Goal: Transaction & Acquisition: Purchase product/service

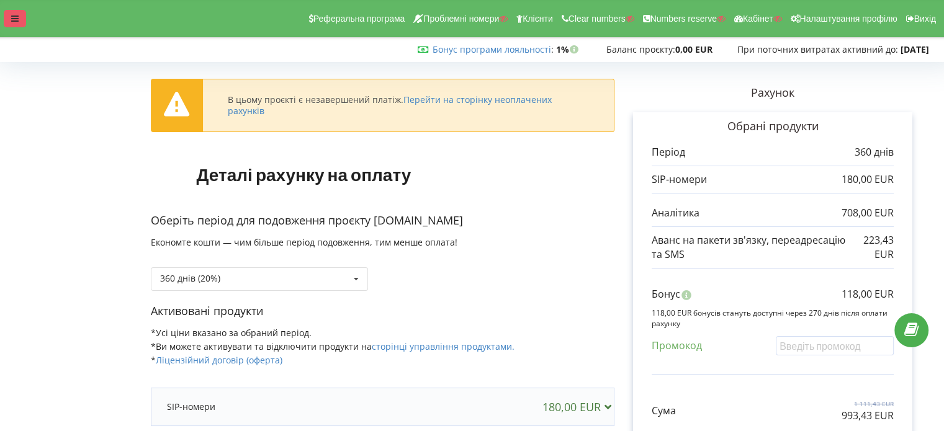
click at [25, 23] on div at bounding box center [15, 18] width 22 height 17
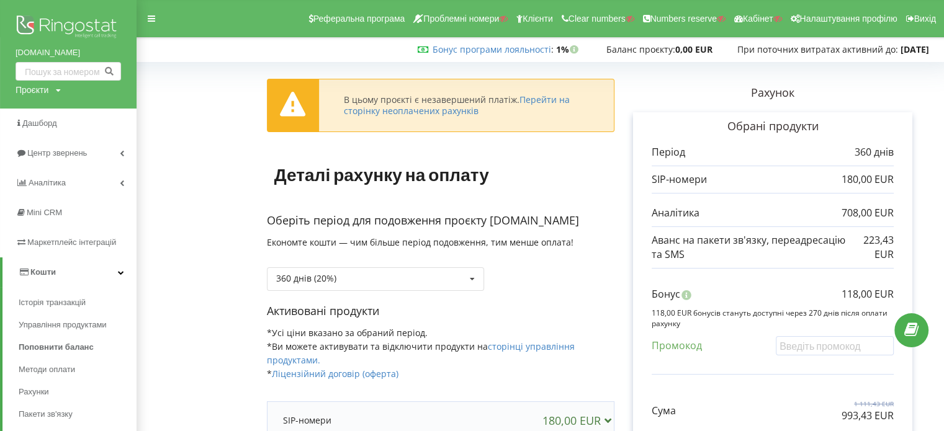
click at [225, 278] on form "В цьому проєкті є незавершений платіж. Перейти на сторінку неоплачених рахунків…" at bounding box center [541, 364] width 782 height 597
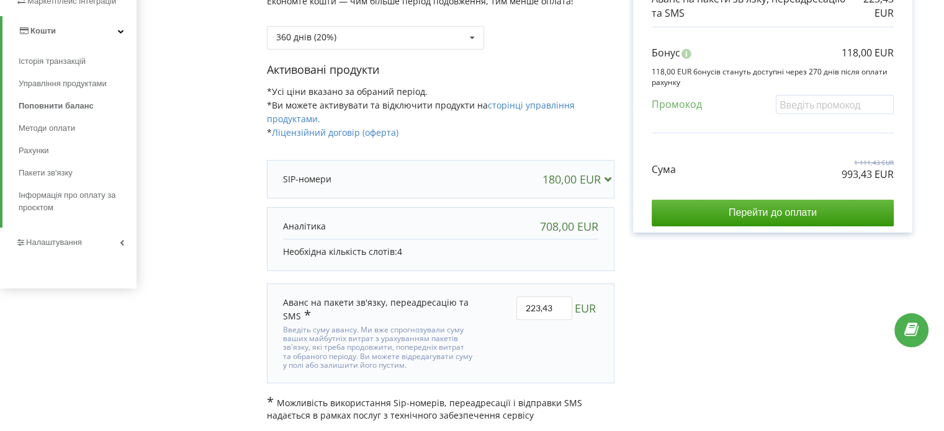
scroll to position [243, 0]
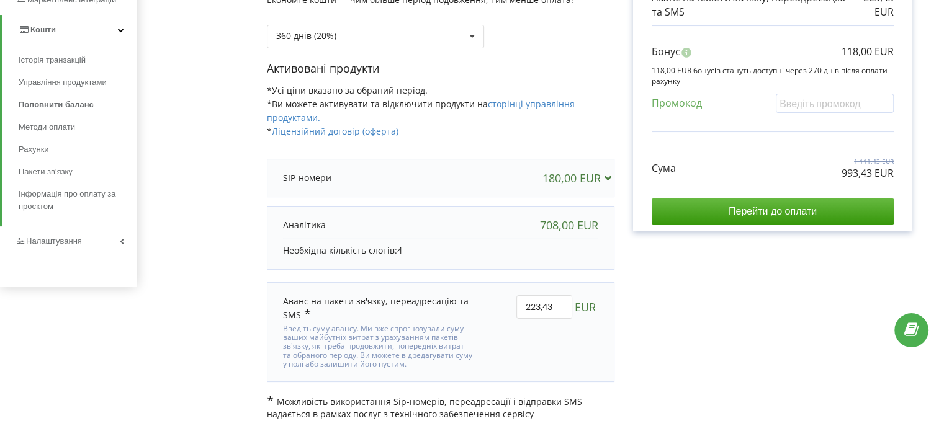
click at [686, 297] on div "Рахунок Обрані продукти Період 360 днів 180,00 EUR 708,00 EUR 223,43 EUR Бонус …" at bounding box center [773, 122] width 317 height 597
click at [218, 171] on form "В цьому проєкті є незавершений платіж. Перейти на сторінку неоплачених рахунків…" at bounding box center [541, 122] width 782 height 597
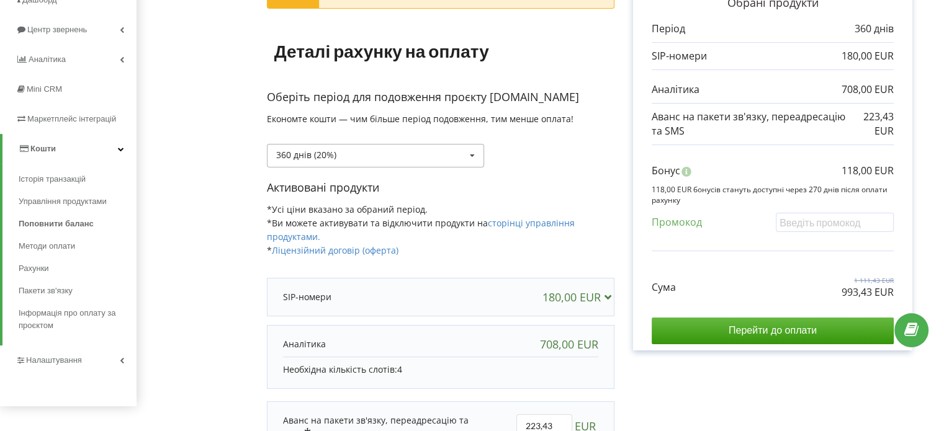
scroll to position [119, 0]
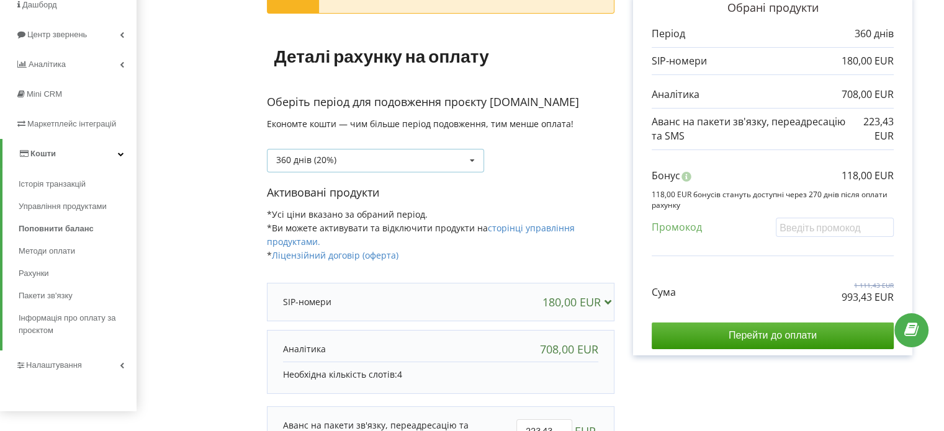
click at [333, 158] on div "360 днів (20%)" at bounding box center [306, 160] width 60 height 9
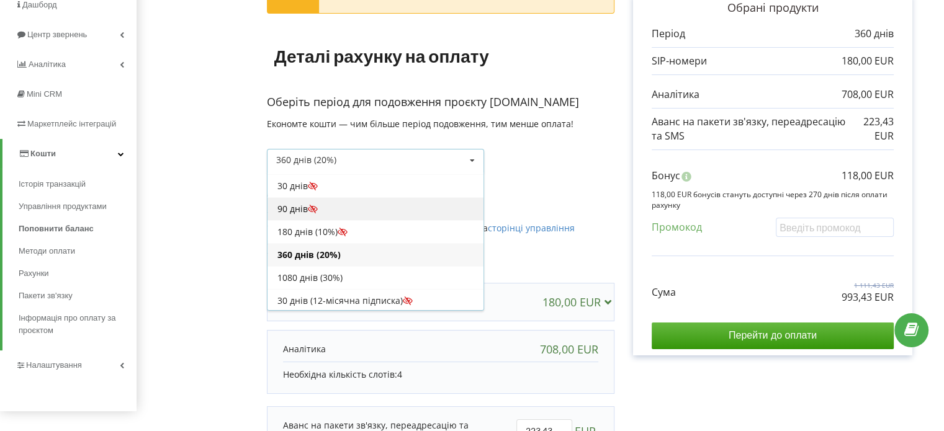
scroll to position [0, 0]
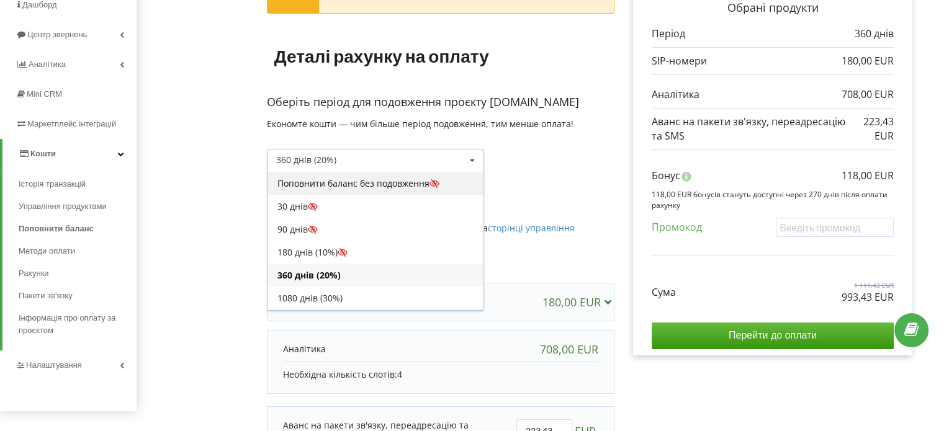
click at [313, 179] on div "Поповнити баланс без подовження" at bounding box center [376, 183] width 216 height 23
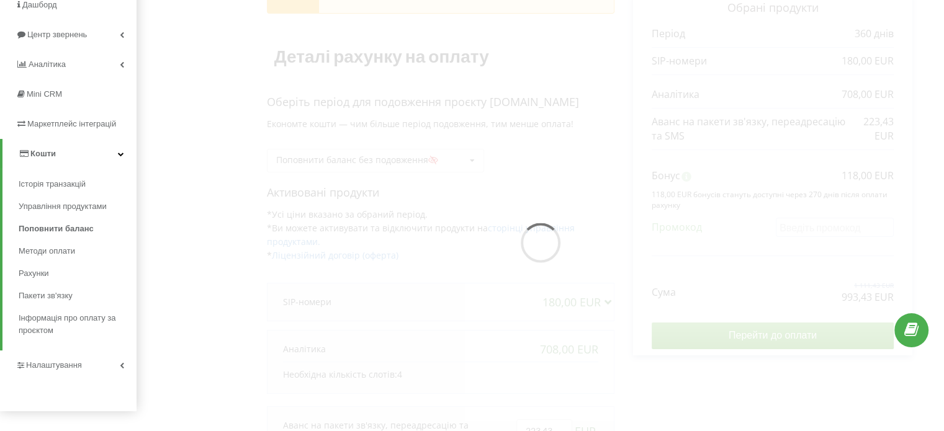
scroll to position [57, 0]
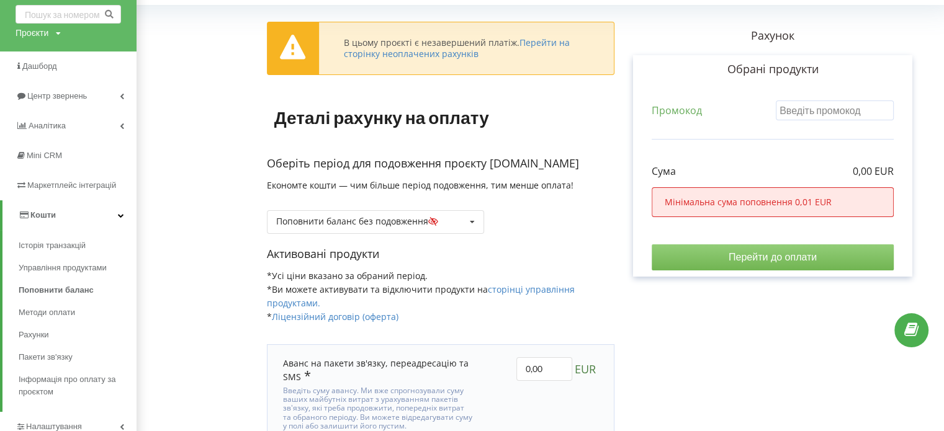
click at [814, 113] on input "text" at bounding box center [835, 110] width 118 height 19
click at [546, 367] on input "0,00" at bounding box center [544, 370] width 56 height 24
click at [542, 367] on input "0,00" at bounding box center [544, 370] width 56 height 24
drag, startPoint x: 540, startPoint y: 366, endPoint x: 518, endPoint y: 364, distance: 21.9
click at [523, 364] on input "0,00" at bounding box center [544, 370] width 56 height 24
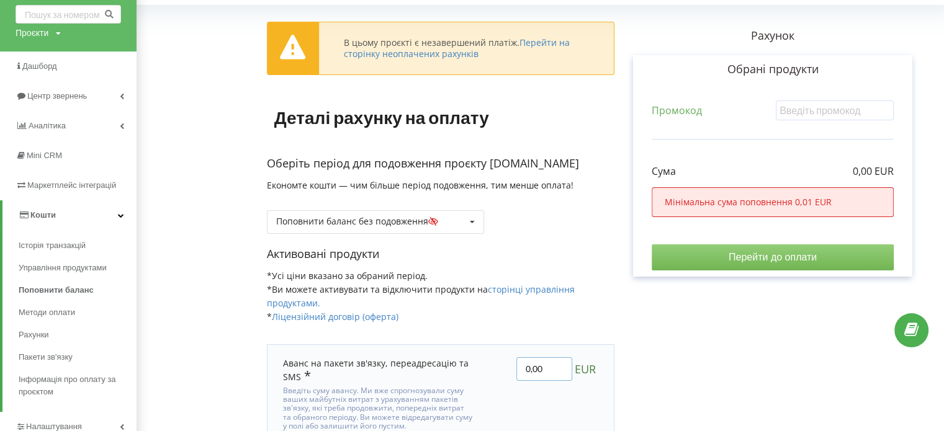
click at [518, 364] on input "0,00" at bounding box center [544, 370] width 56 height 24
click at [516, 363] on input "0,00" at bounding box center [544, 370] width 56 height 24
type input "10,00"
click at [662, 368] on div "В цьому проєкті є незавершений платіж. Перейти на сторінку неоплачених рахунків…" at bounding box center [541, 246] width 782 height 474
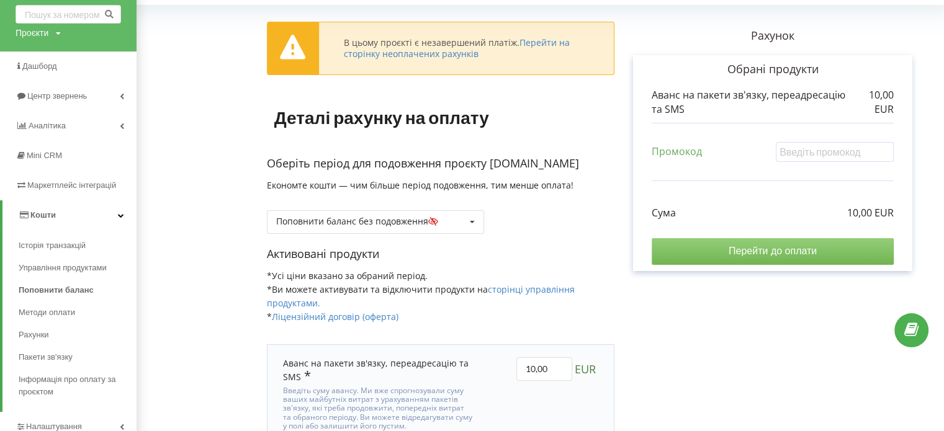
click at [743, 251] on input "Перейти до оплати" at bounding box center [773, 251] width 242 height 26
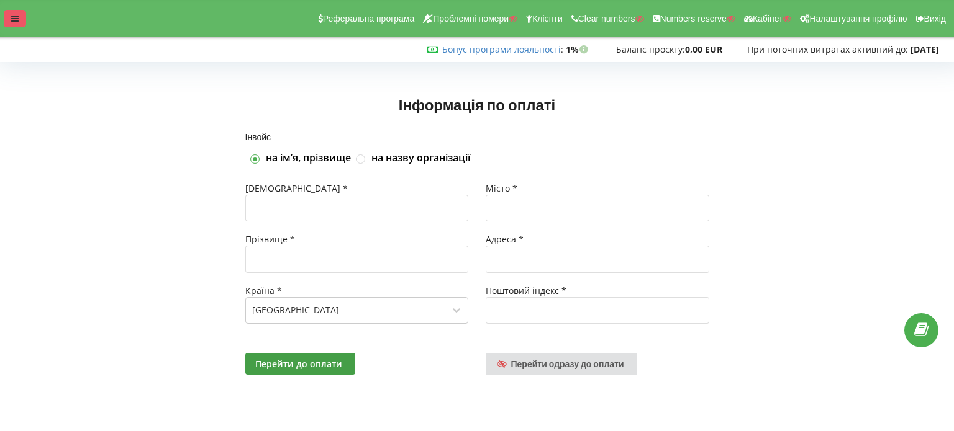
click at [20, 19] on div at bounding box center [15, 18] width 22 height 17
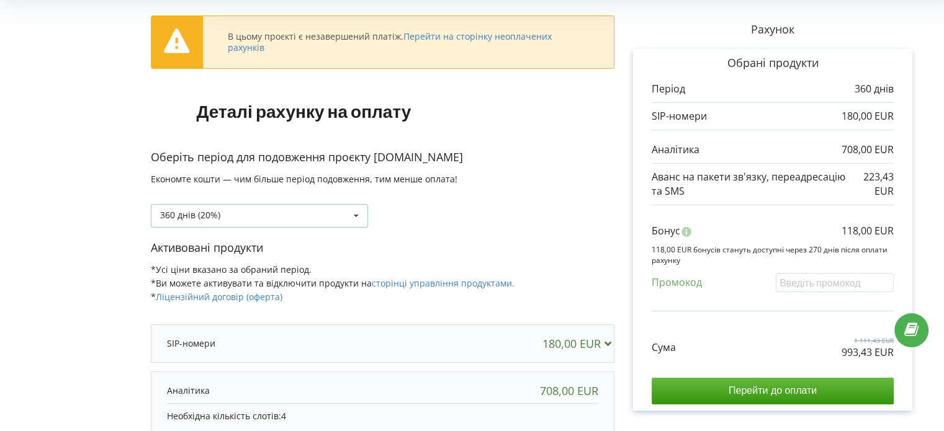
click at [237, 214] on div "360 днів (20%) Поповнити баланс без подовження" at bounding box center [259, 216] width 217 height 24
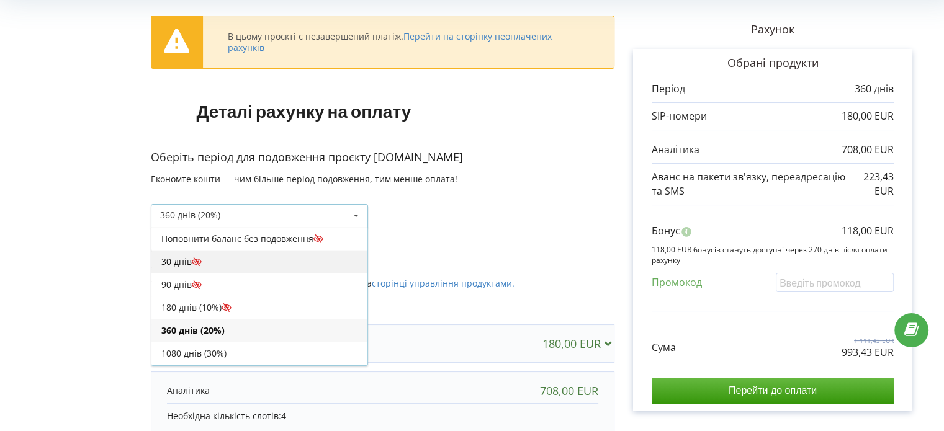
click at [210, 263] on div "30 днів" at bounding box center [259, 261] width 216 height 23
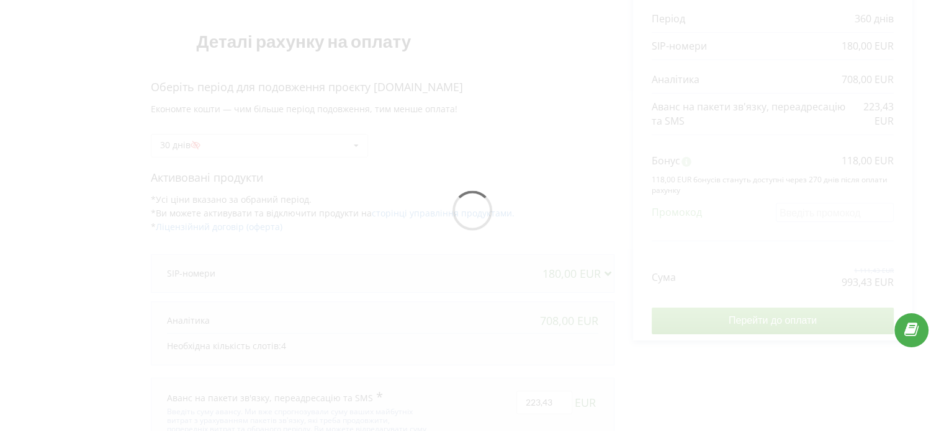
scroll to position [208, 0]
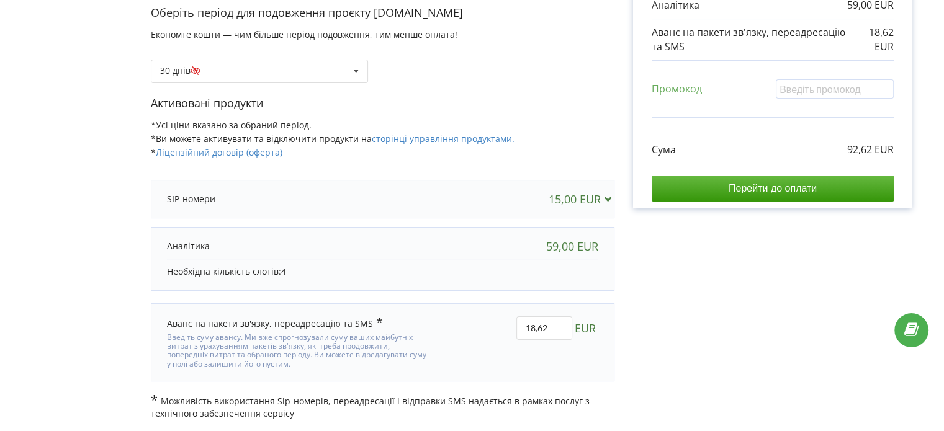
drag, startPoint x: 22, startPoint y: 228, endPoint x: 80, endPoint y: 154, distance: 94.2
click at [22, 227] on form "В цьому проєкті є незавершений платіж. Перейти на сторінку неоплачених рахунків…" at bounding box center [472, 139] width 918 height 562
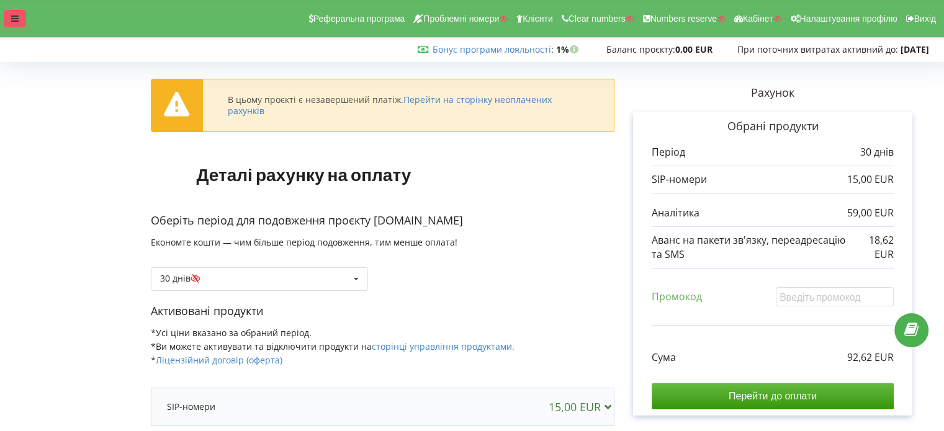
click at [25, 23] on div at bounding box center [15, 18] width 22 height 17
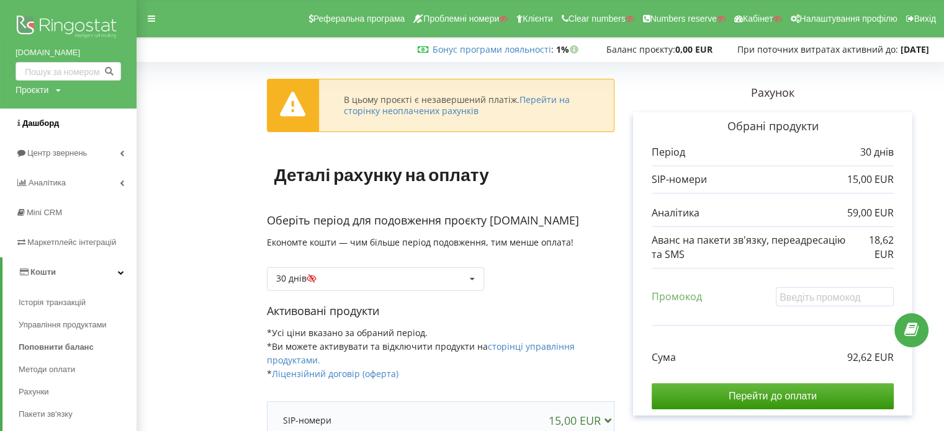
click at [45, 116] on link "Дашборд" at bounding box center [68, 124] width 137 height 30
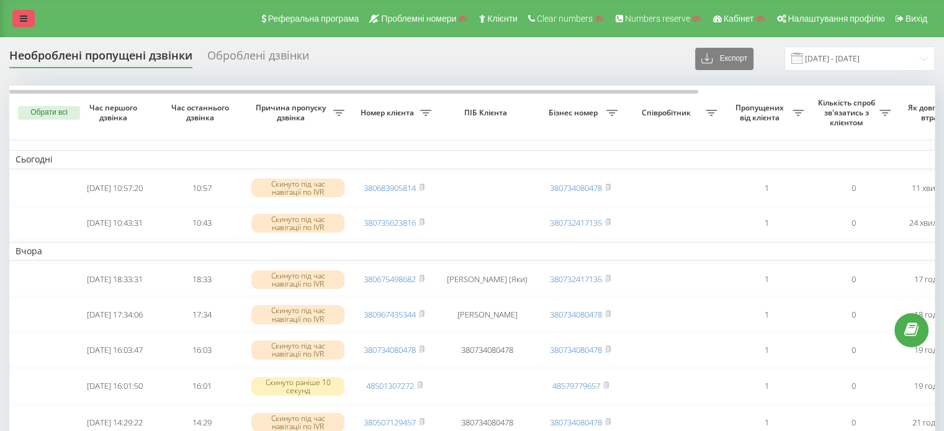
click at [26, 24] on link at bounding box center [23, 18] width 22 height 17
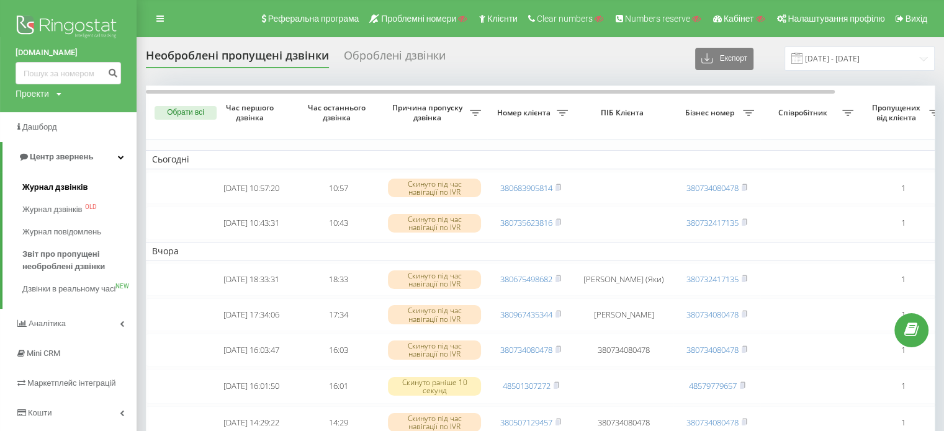
click at [50, 188] on span "Журнал дзвінків" at bounding box center [55, 187] width 66 height 12
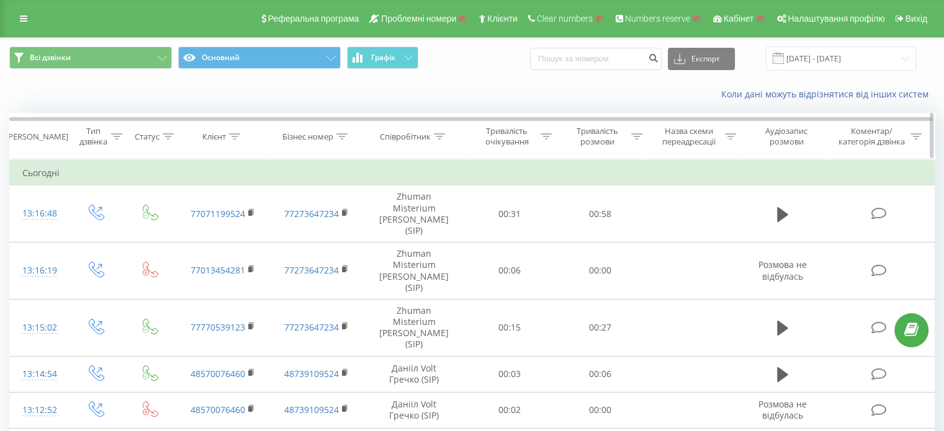
click at [440, 138] on icon at bounding box center [439, 136] width 11 height 6
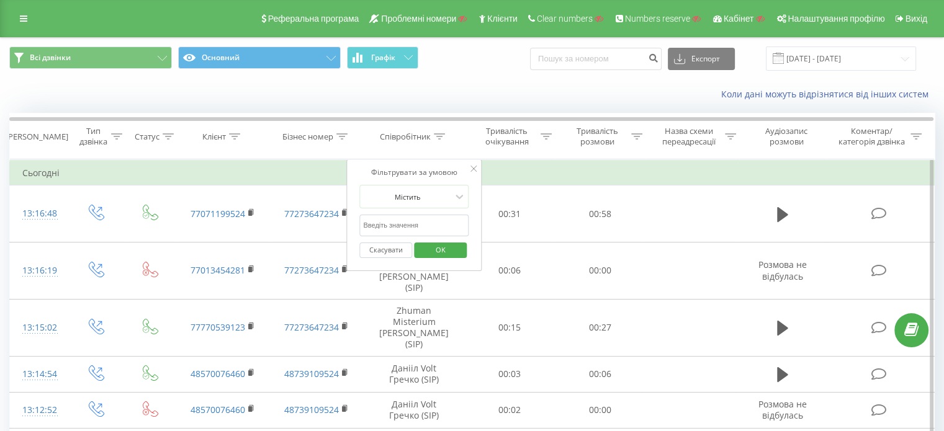
click at [425, 216] on input "text" at bounding box center [413, 226] width 109 height 22
type input "Puma"
click at [446, 246] on span "OK" at bounding box center [440, 249] width 35 height 19
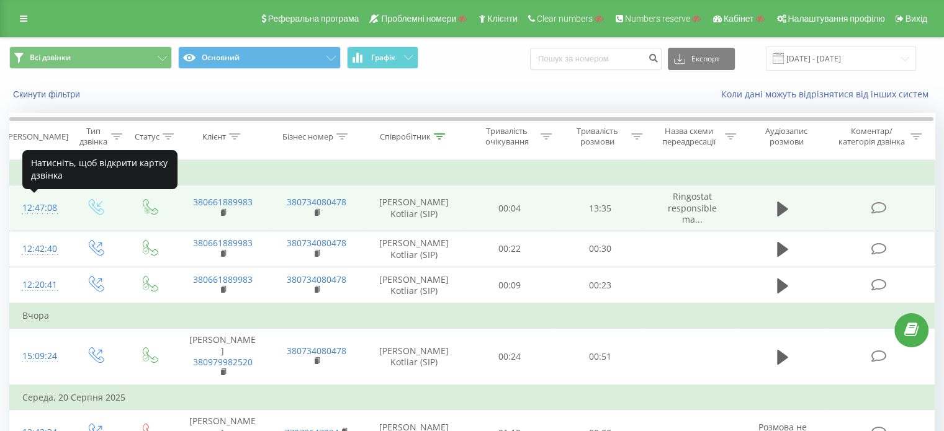
click at [51, 204] on div "12:47:08" at bounding box center [38, 208] width 33 height 24
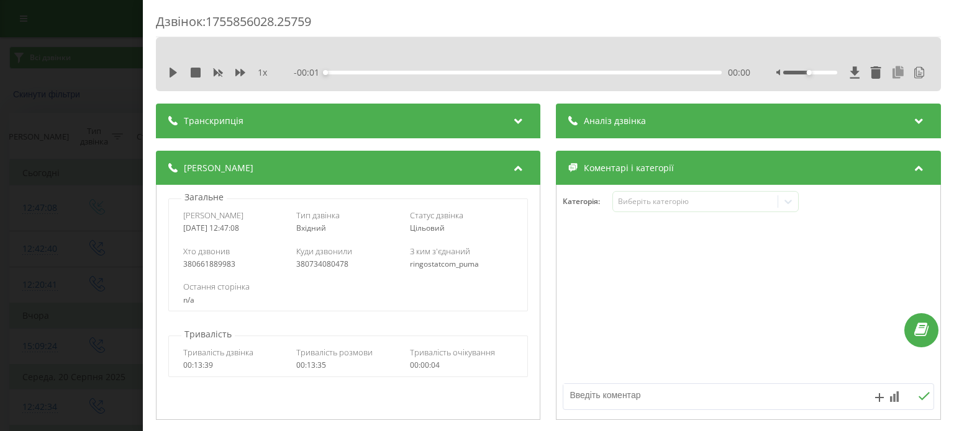
click at [891, 69] on icon at bounding box center [898, 72] width 15 height 12
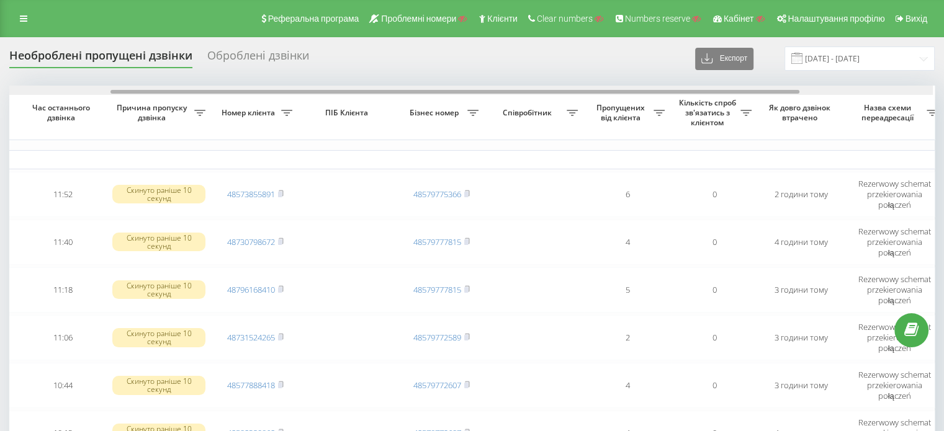
scroll to position [0, 153]
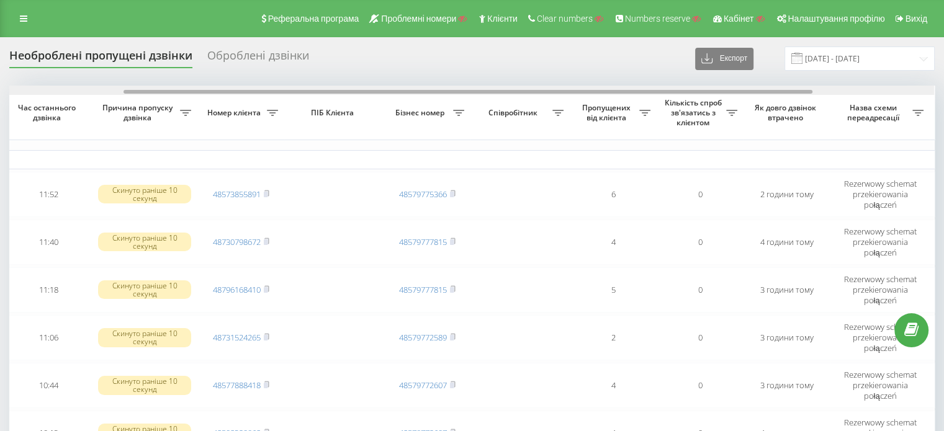
drag, startPoint x: 462, startPoint y: 93, endPoint x: 576, endPoint y: 107, distance: 115.1
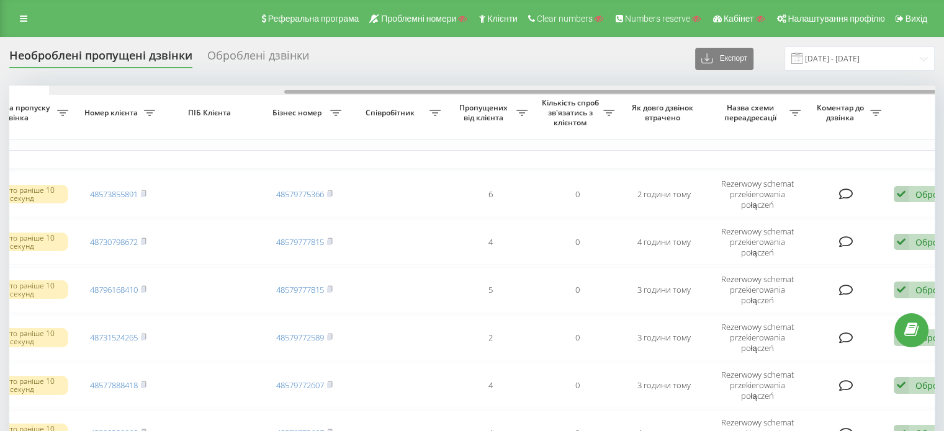
scroll to position [0, 315]
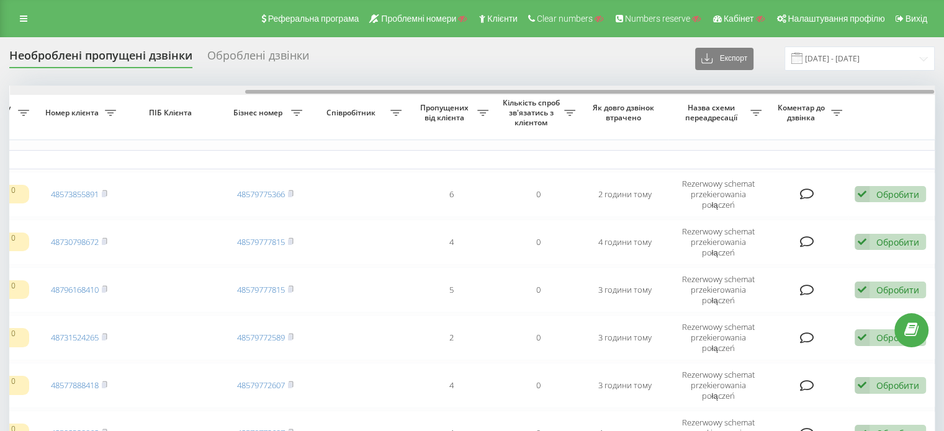
drag, startPoint x: 502, startPoint y: 93, endPoint x: 718, endPoint y: 117, distance: 216.7
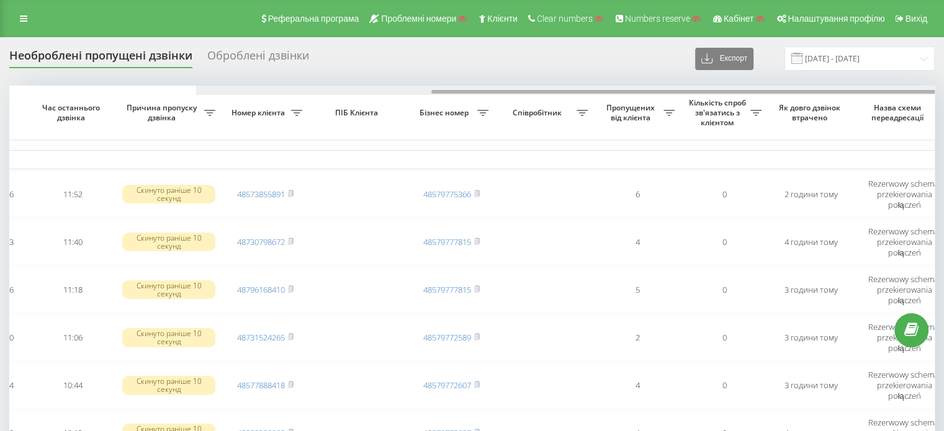
scroll to position [0, 0]
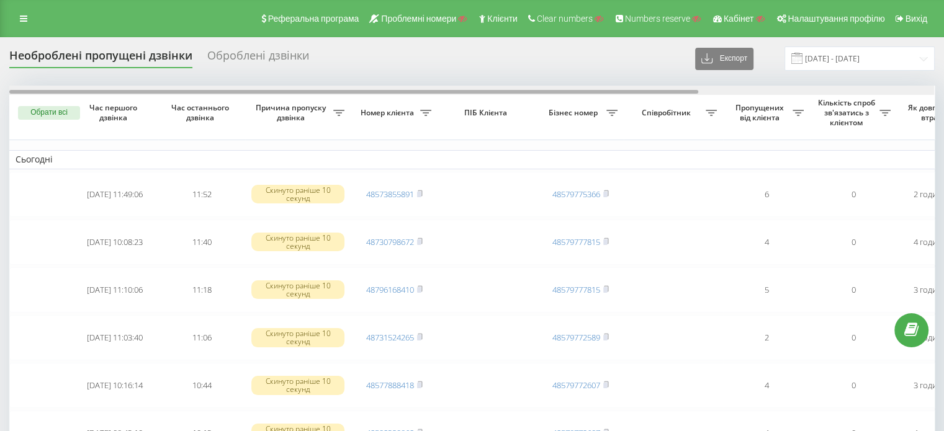
drag, startPoint x: 327, startPoint y: 91, endPoint x: 0, endPoint y: 80, distance: 326.7
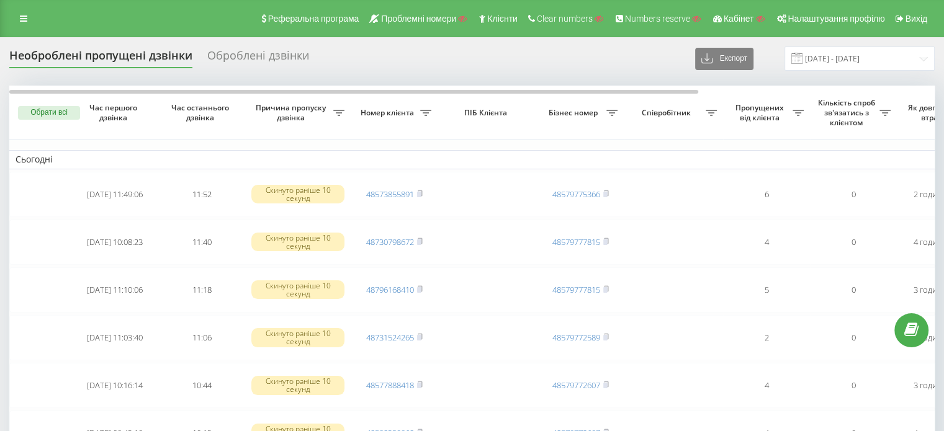
click at [35, 17] on div "Реферальна програма Проблемні номери Клієнти Clear numbers Numbers reserve Кабі…" at bounding box center [472, 18] width 944 height 37
click at [33, 17] on link at bounding box center [23, 18] width 22 height 17
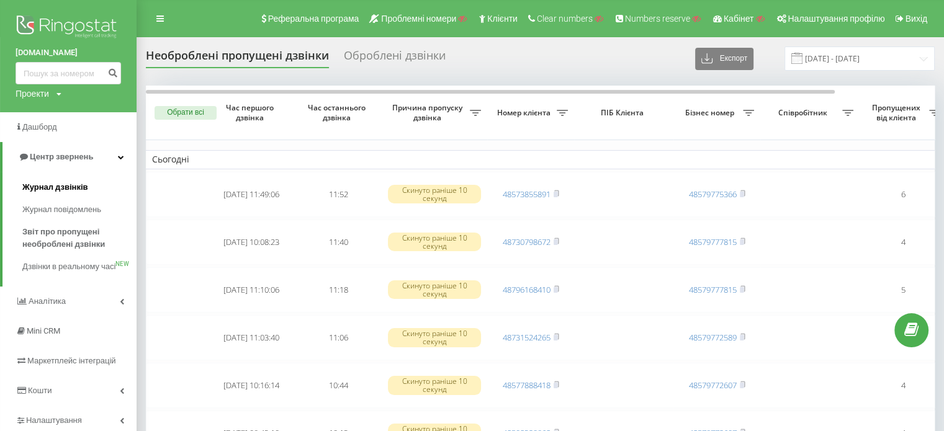
click at [61, 188] on span "Журнал дзвінків" at bounding box center [55, 187] width 66 height 12
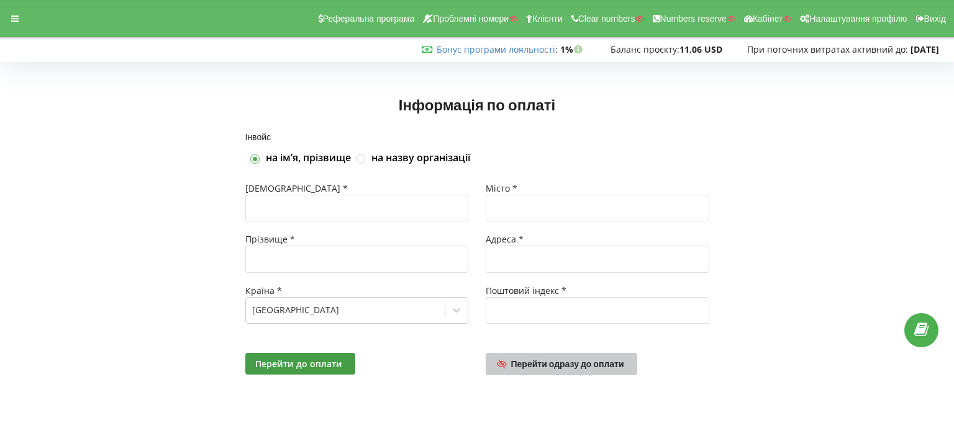
click at [587, 364] on span "Перейти одразу до оплати" at bounding box center [567, 364] width 113 height 11
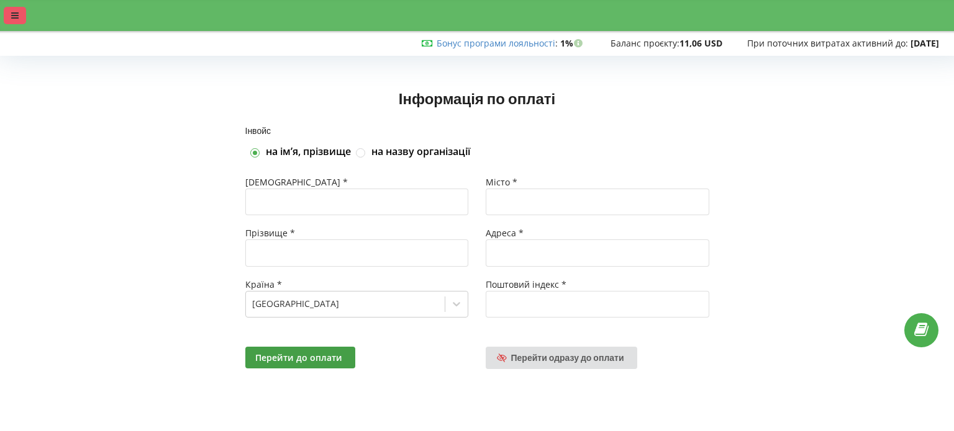
click at [12, 14] on icon at bounding box center [14, 15] width 7 height 9
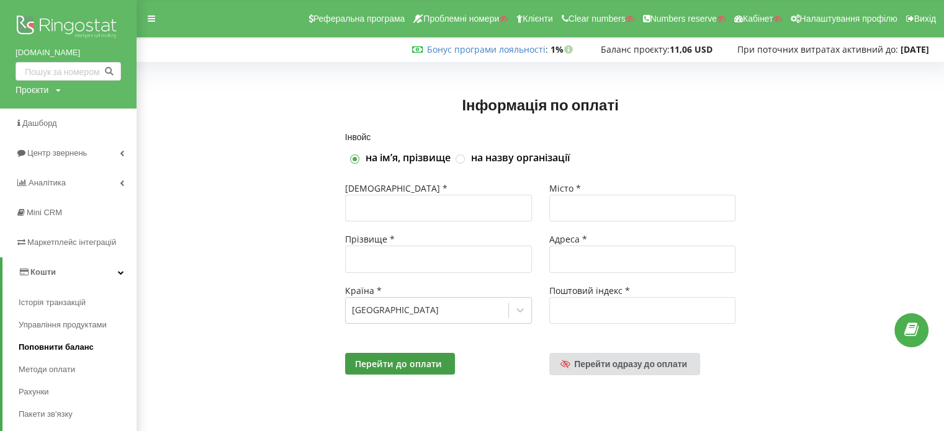
click at [57, 342] on span "Поповнити баланс" at bounding box center [56, 347] width 75 height 12
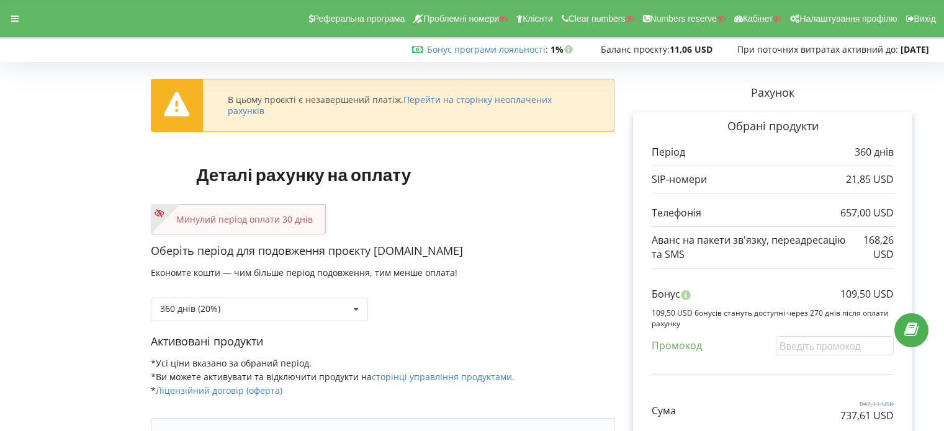
click at [245, 306] on div "360 днів (20%) Поповнити баланс без подовження 30 днів" at bounding box center [259, 310] width 217 height 24
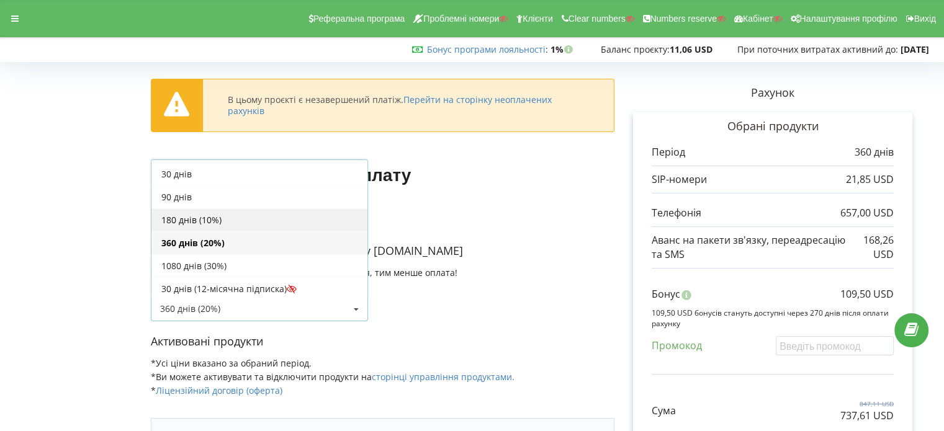
click at [191, 220] on div "180 днів (10%)" at bounding box center [259, 220] width 216 height 23
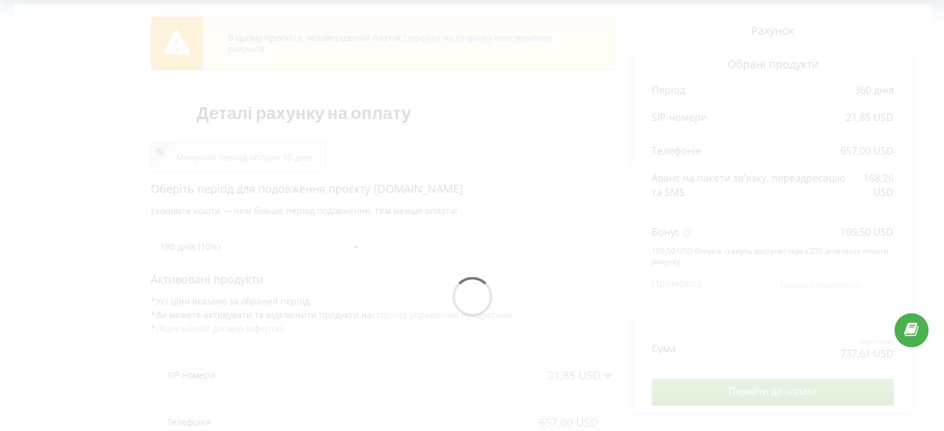
scroll to position [124, 0]
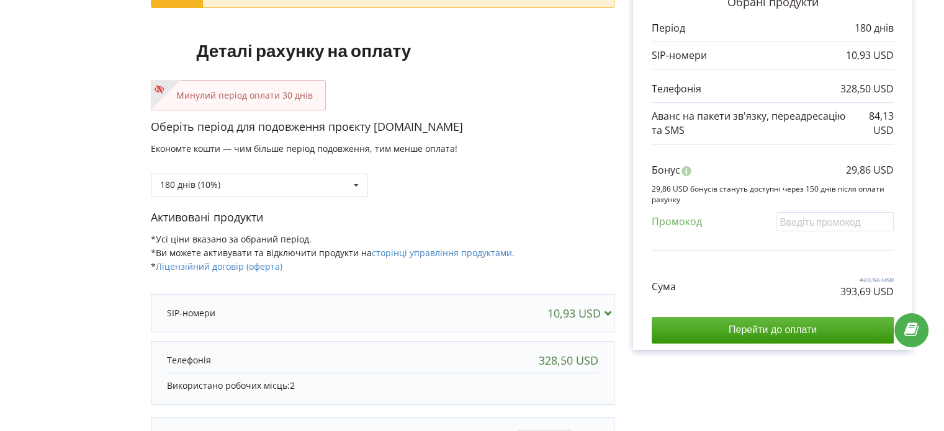
click at [421, 251] on div "В цьому проєкті є незавершений платіж. Перейти на сторінку неоплачених рахунків…" at bounding box center [472, 238] width 918 height 592
click at [420, 250] on link "сторінці управління продуктами." at bounding box center [443, 253] width 143 height 12
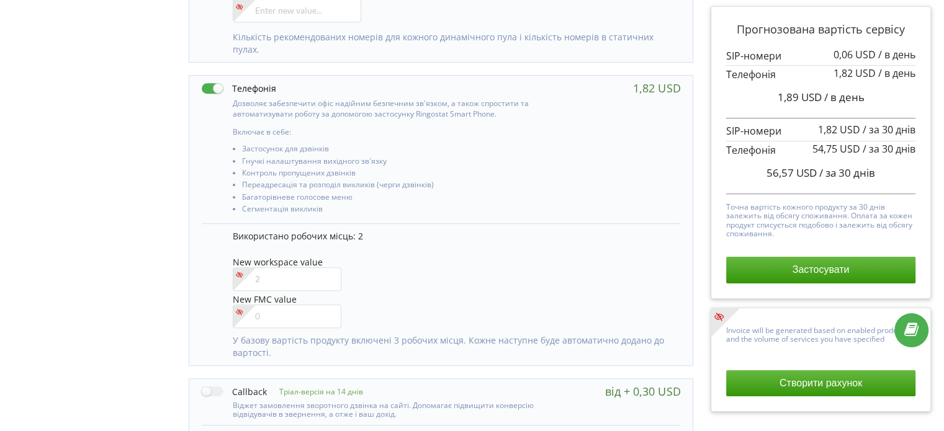
scroll to position [689, 0]
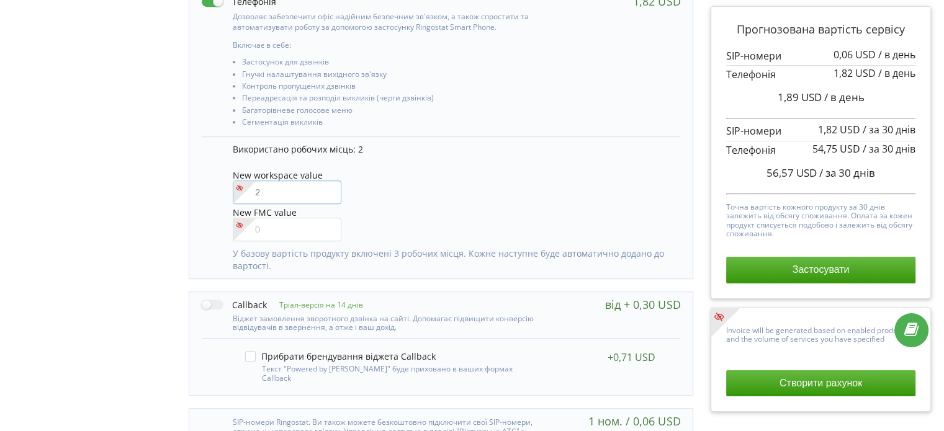
click at [259, 186] on input"] "number" at bounding box center [287, 193] width 109 height 24
type input"] "4"
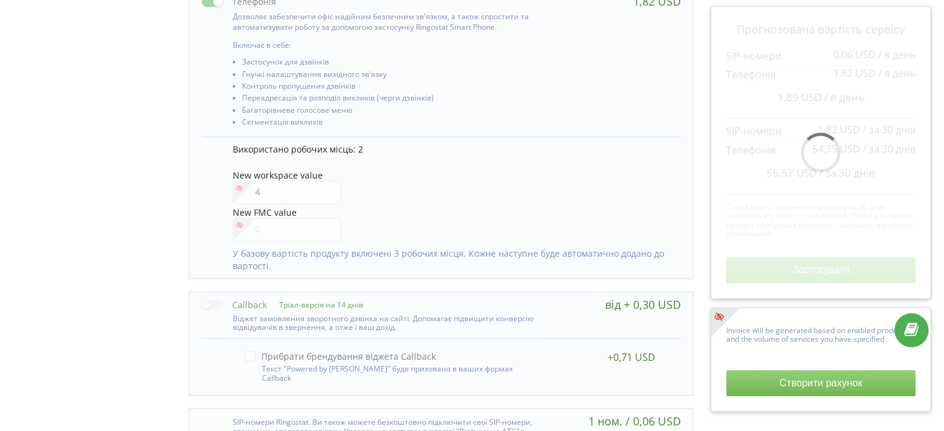
click at [439, 218] on div "New FMC value" at bounding box center [451, 223] width 436 height 35
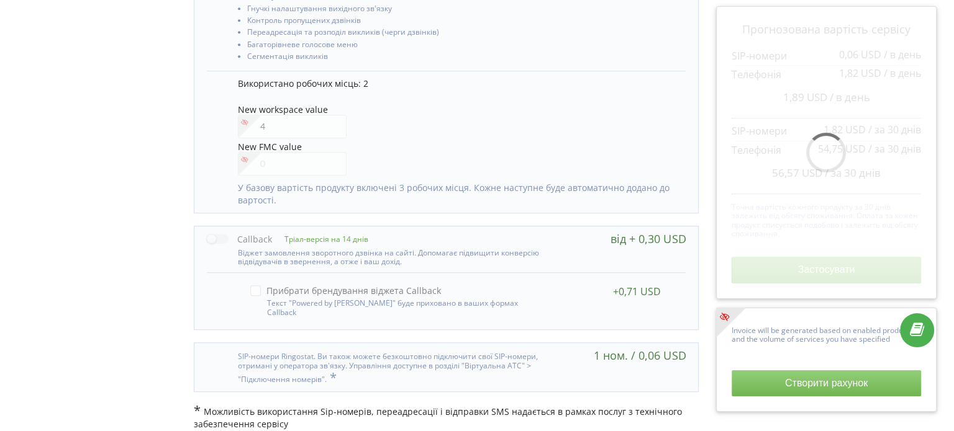
scroll to position [755, 0]
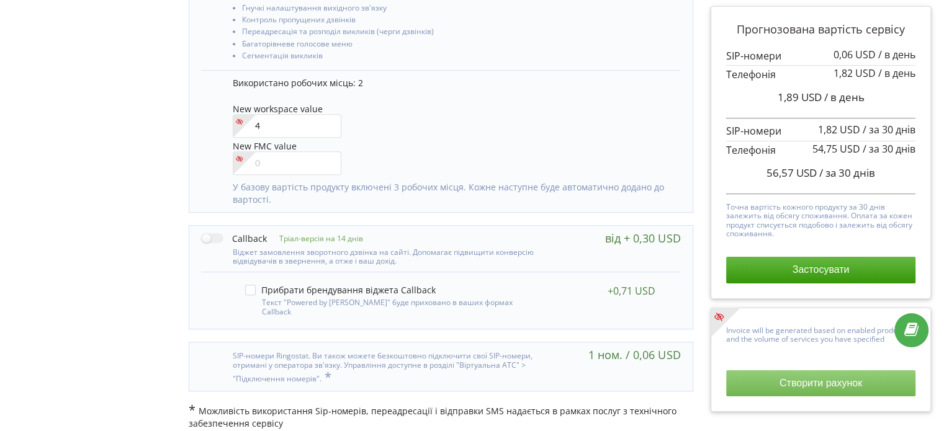
click at [759, 379] on button "Створити рахунок" at bounding box center [820, 384] width 189 height 26
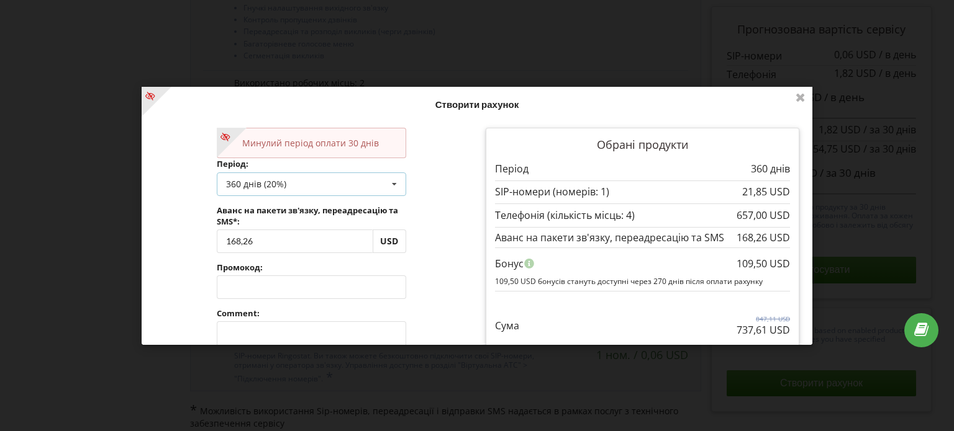
click at [284, 181] on div "360 днів (20%)" at bounding box center [256, 183] width 60 height 9
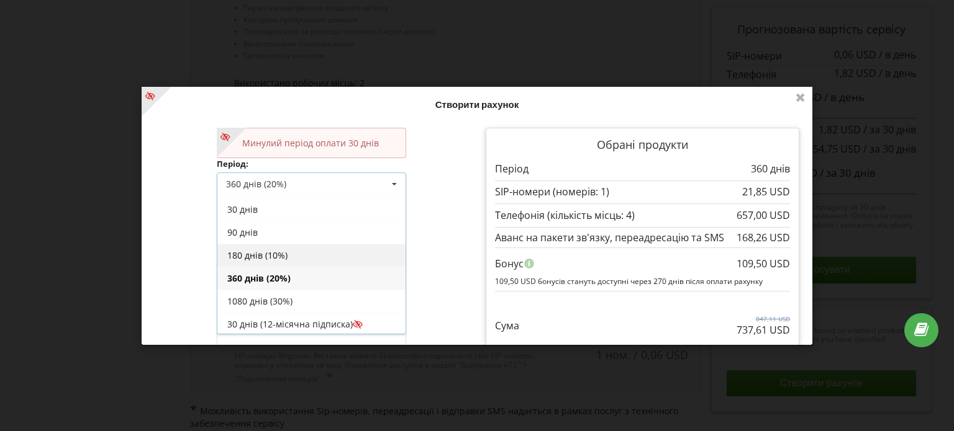
click at [282, 258] on div "180 днів (10%)" at bounding box center [311, 254] width 188 height 23
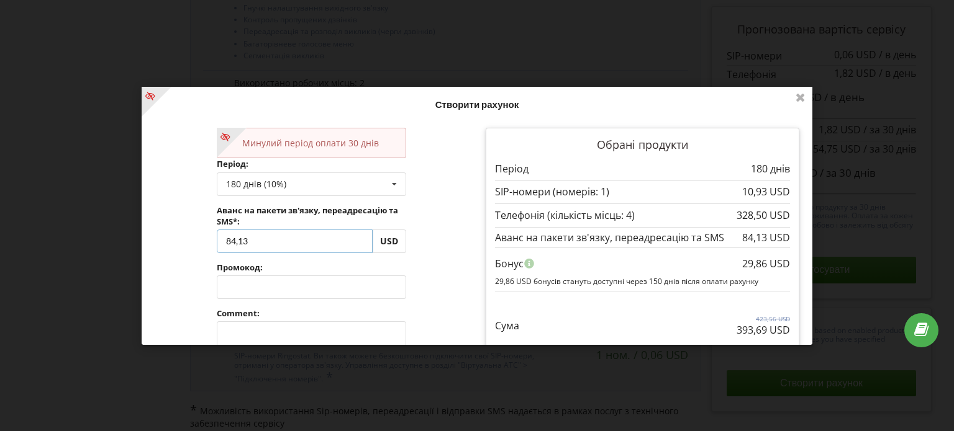
click at [282, 235] on input "84,13" at bounding box center [295, 241] width 156 height 24
type input "425"
click at [452, 220] on div "Обробка... Створити рахунок Минулий період оплати 30 днів Період: 180 днів (10%…" at bounding box center [477, 216] width 670 height 258
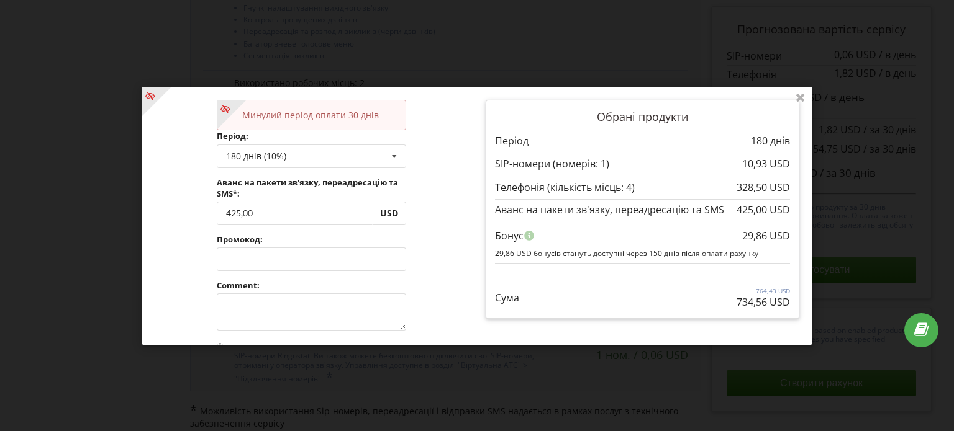
scroll to position [0, 0]
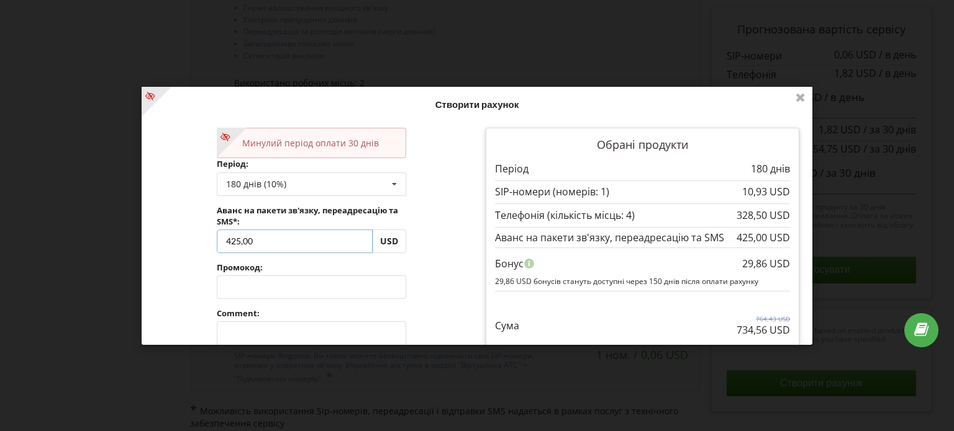
click at [231, 238] on input "425,00" at bounding box center [295, 241] width 156 height 24
click at [263, 241] on input "425,00" at bounding box center [295, 241] width 156 height 24
click at [231, 241] on input "425,00" at bounding box center [295, 241] width 156 height 24
click at [248, 256] on div "Минулий період оплати 30 днів Період: 180 днів (10%) Поповнити баланс без подов…" at bounding box center [311, 297] width 207 height 356
click at [231, 240] on input "425,00" at bounding box center [295, 241] width 156 height 24
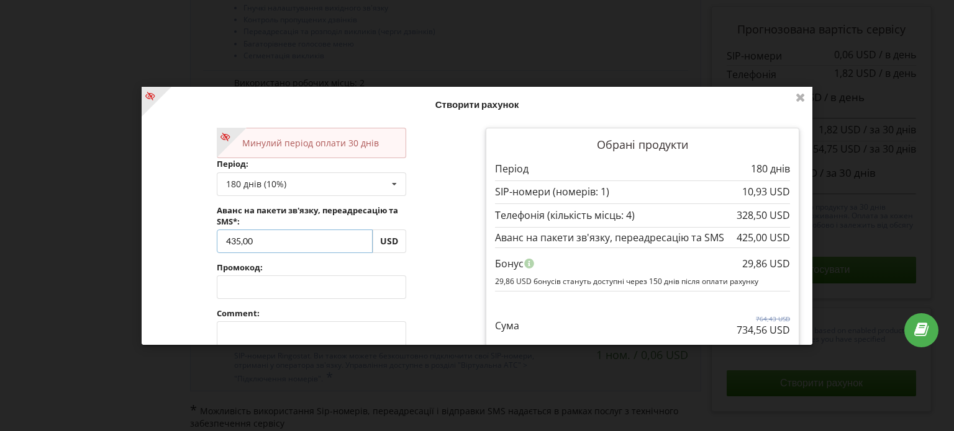
type input "435,00"
click at [273, 259] on div "Обробка... Створити рахунок Минулий період оплати 30 днів Період: 180 днів (10%…" at bounding box center [477, 216] width 670 height 258
click at [237, 239] on input "435,00" at bounding box center [295, 241] width 156 height 24
type input "475,00"
click at [365, 269] on div "Обробка... Створити рахунок Минулий період оплати 30 днів Період: 180 днів (10%…" at bounding box center [477, 216] width 670 height 258
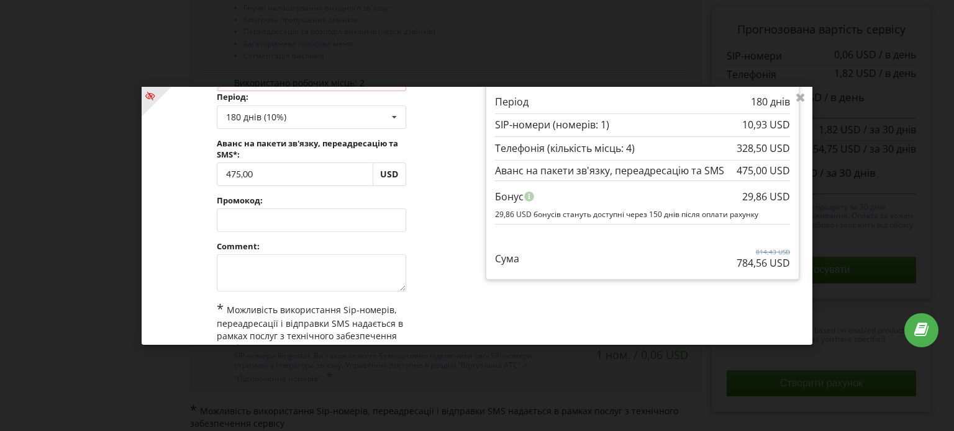
scroll to position [133, 0]
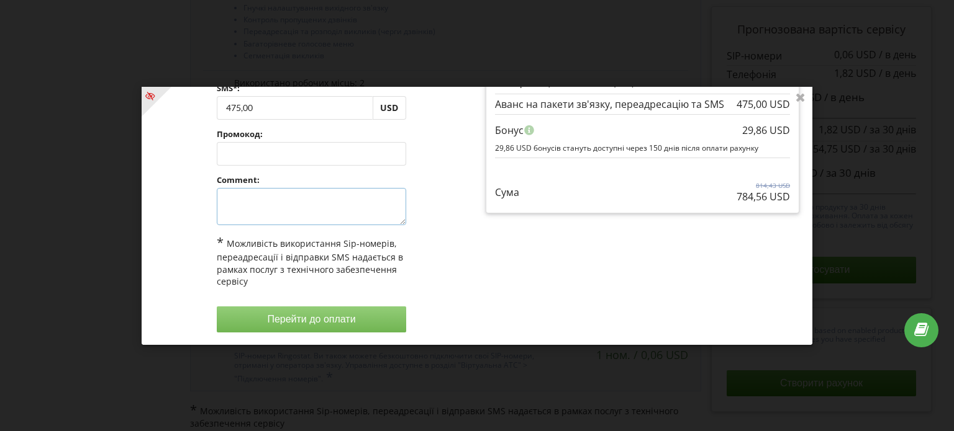
click at [297, 220] on textarea at bounding box center [311, 206] width 189 height 37
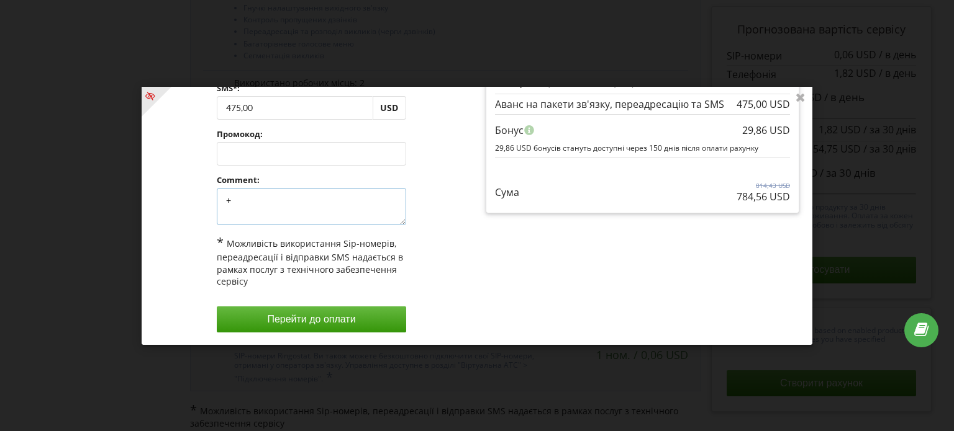
type textarea "+"
click at [507, 239] on div "Обрані продукти Період 180 днів" at bounding box center [642, 164] width 331 height 356
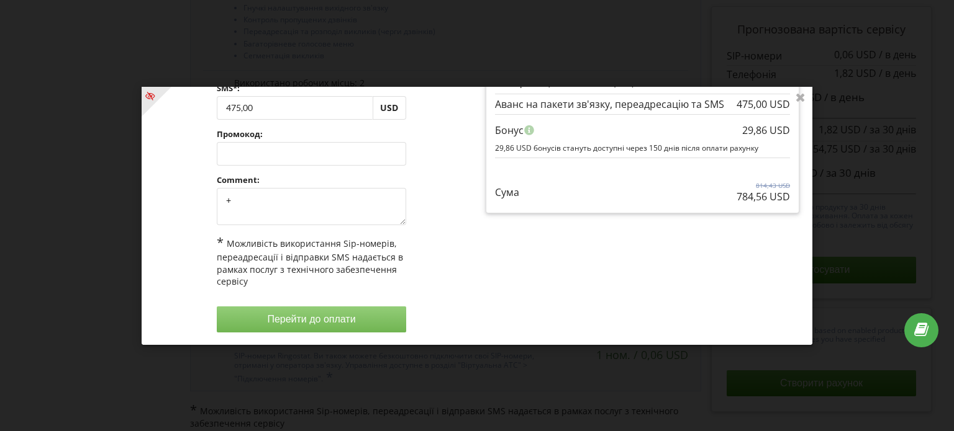
click at [278, 319] on button "Перейти до оплати" at bounding box center [311, 320] width 189 height 26
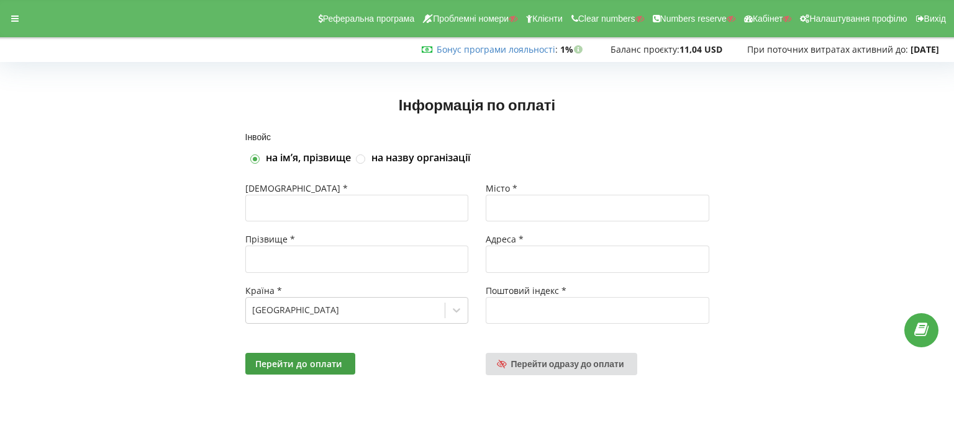
click at [180, 89] on div "Інформація по оплаті" at bounding box center [476, 99] width 927 height 66
click at [2, 24] on div "Реферальна програма Проблемні номери Клієнти Clear numbers Numbers reserve Кабі…" at bounding box center [476, 18] width 971 height 37
click at [6, 17] on div at bounding box center [15, 18] width 22 height 17
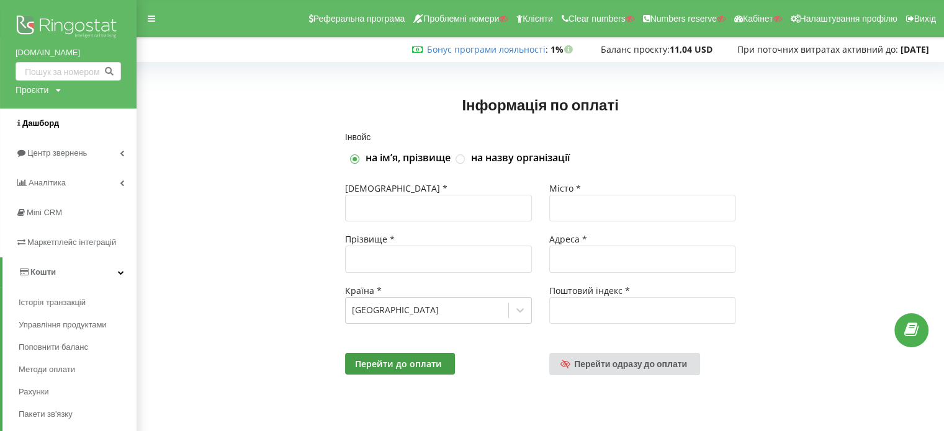
click at [42, 114] on link "Дашборд" at bounding box center [68, 124] width 137 height 30
